Goal: Browse casually

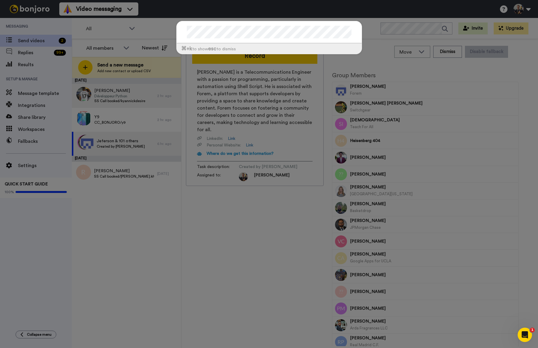
click at [148, 103] on div "⌘ +k to show esc to dismiss" at bounding box center [269, 174] width 538 height 348
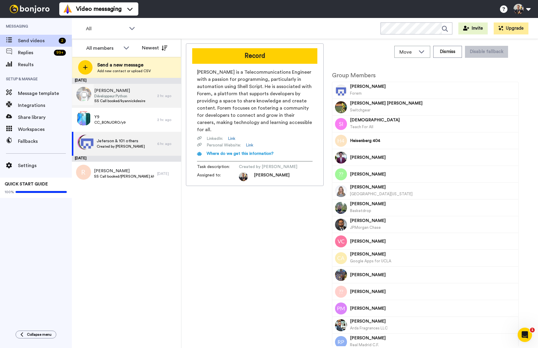
click at [143, 94] on span "Développeur Python" at bounding box center [119, 96] width 51 height 5
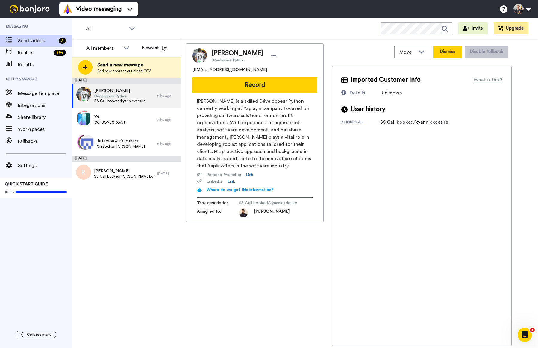
click at [446, 54] on button "Dismiss" at bounding box center [447, 52] width 29 height 12
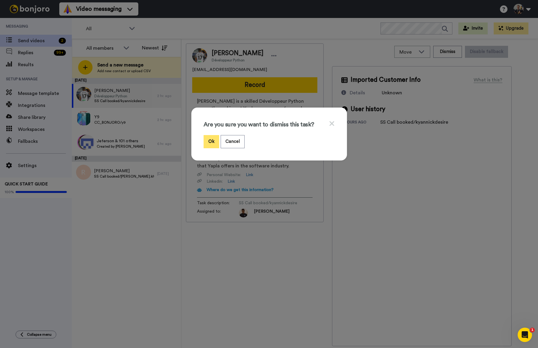
click at [215, 142] on button "Ok" at bounding box center [212, 141] width 16 height 13
